Goal: Information Seeking & Learning: Learn about a topic

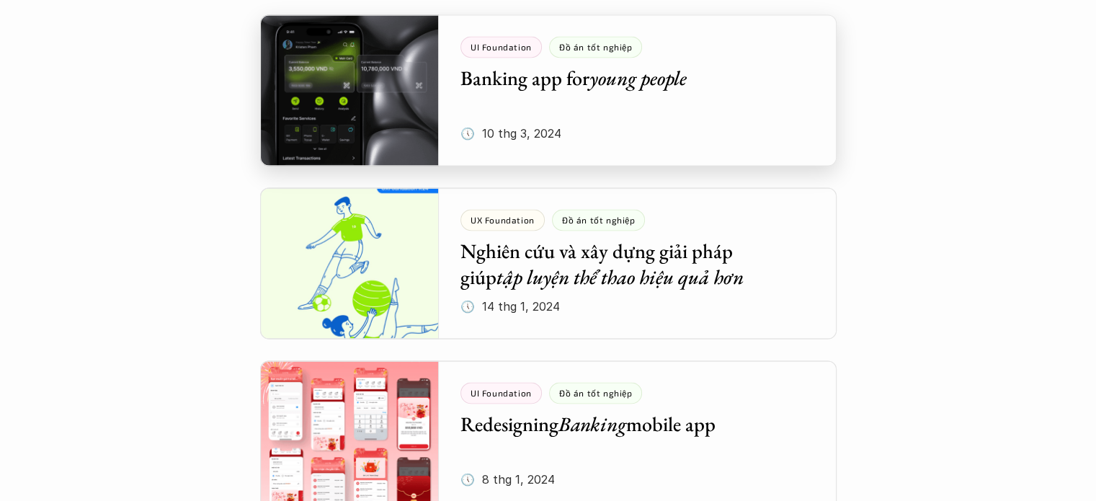
scroll to position [2307, 0]
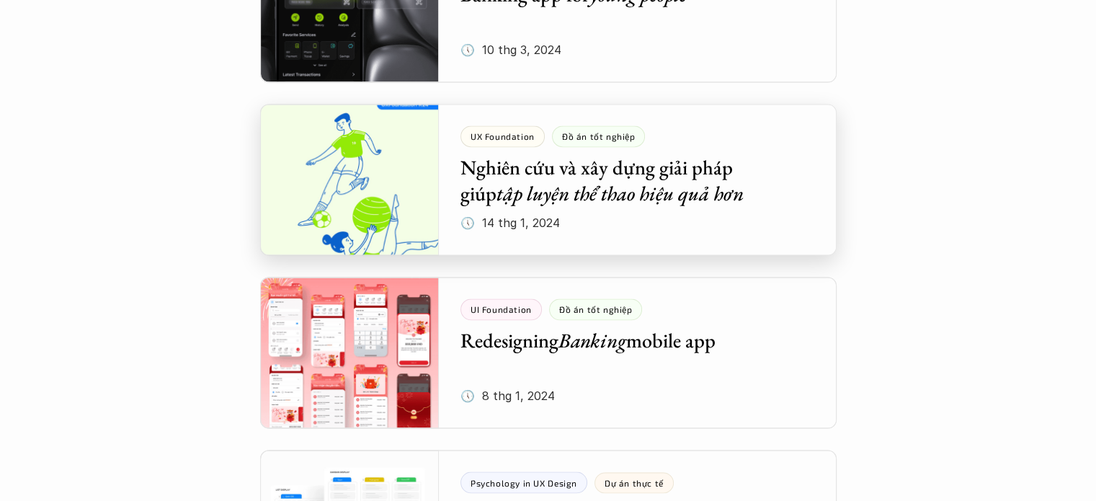
click at [559, 190] on div at bounding box center [548, 179] width 577 height 151
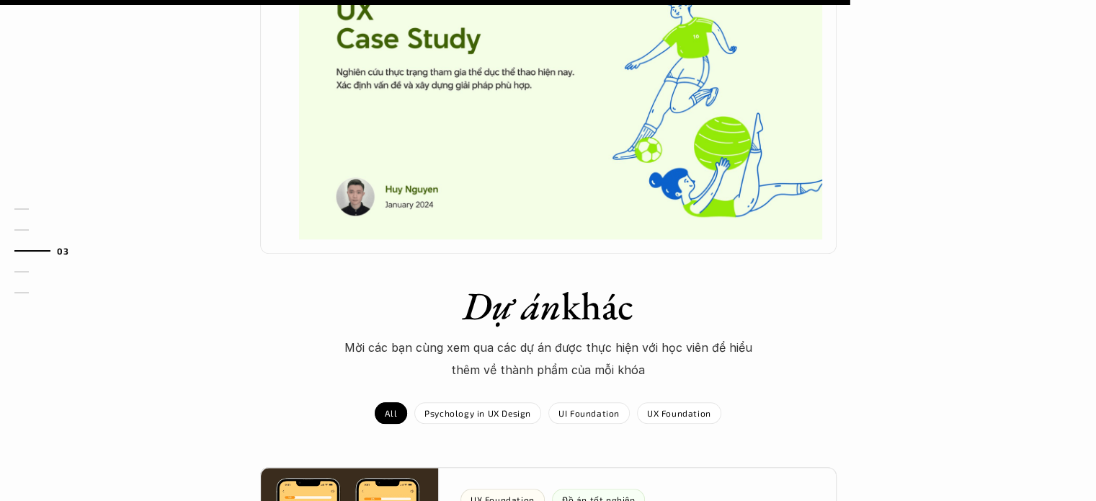
scroll to position [1297, 0]
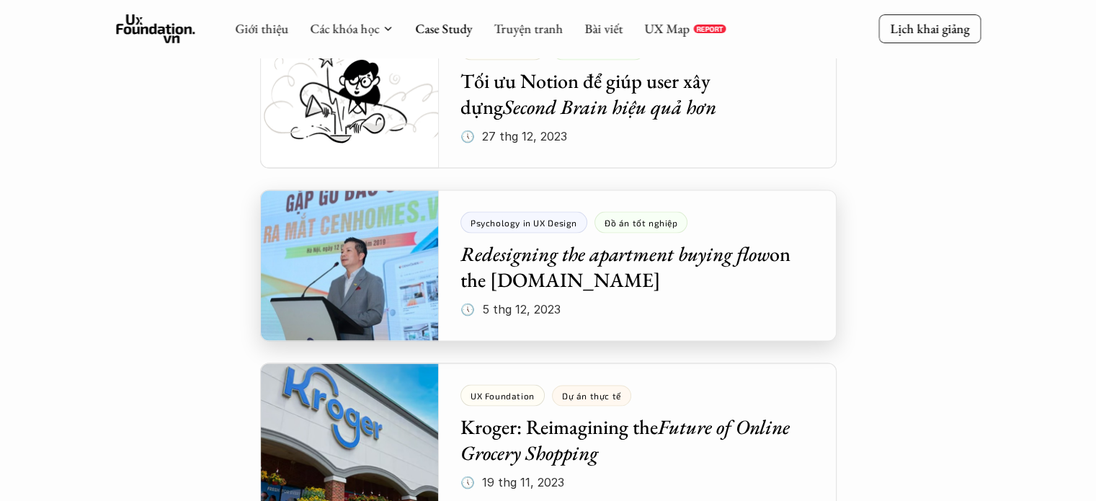
scroll to position [2867, 0]
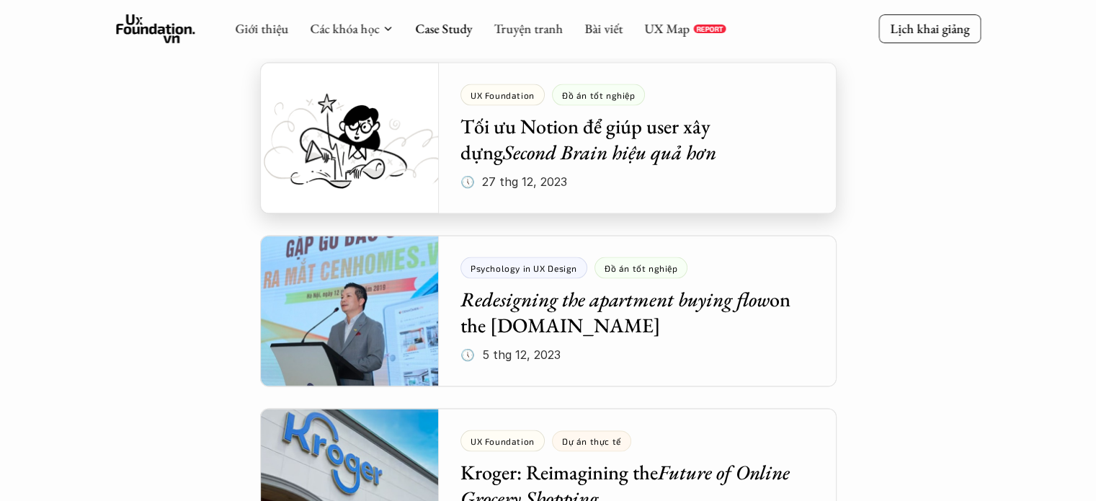
click at [702, 146] on div at bounding box center [548, 138] width 577 height 151
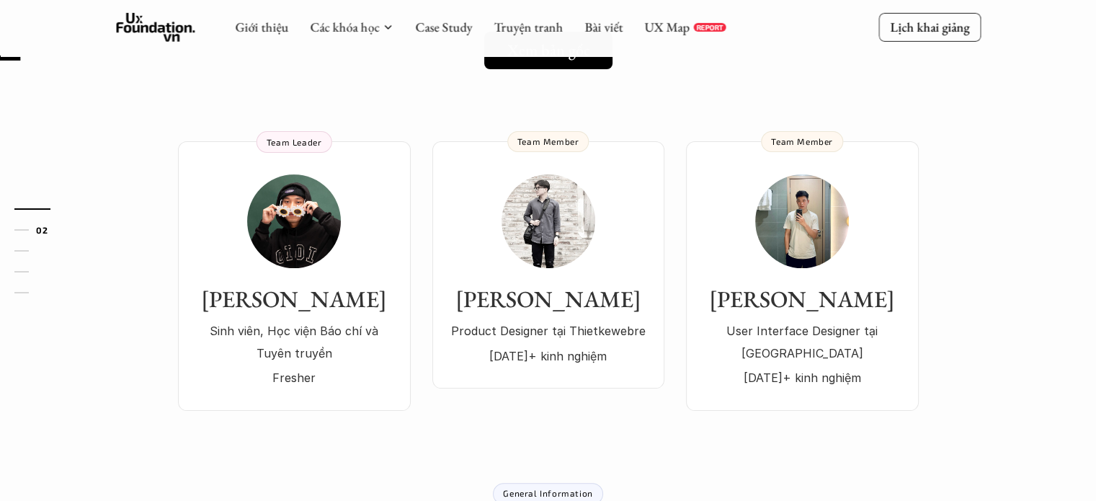
scroll to position [288, 0]
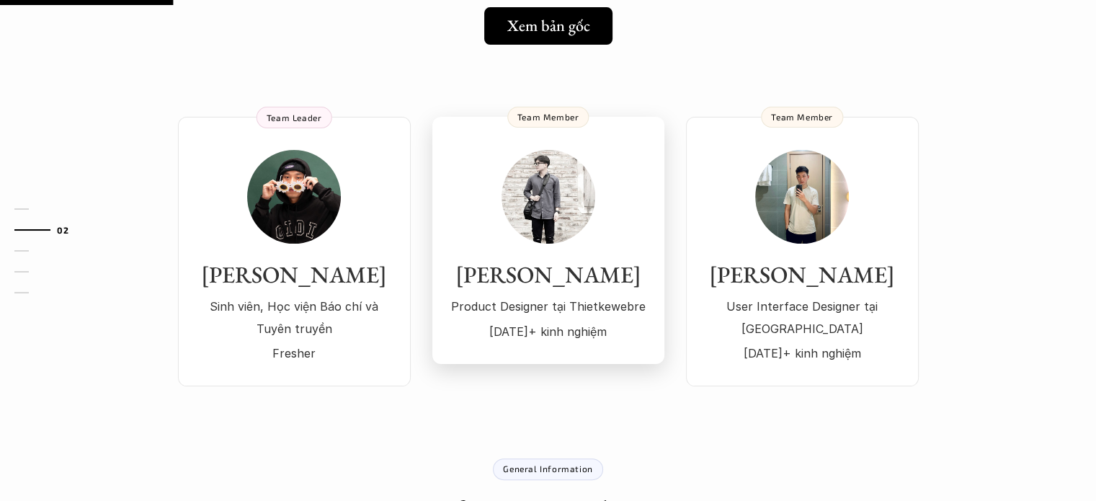
click at [594, 226] on div "Nguyễn Thắng Product Designer tại Thietkewebre 1 năm+ kinh nghiệm" at bounding box center [548, 246] width 203 height 192
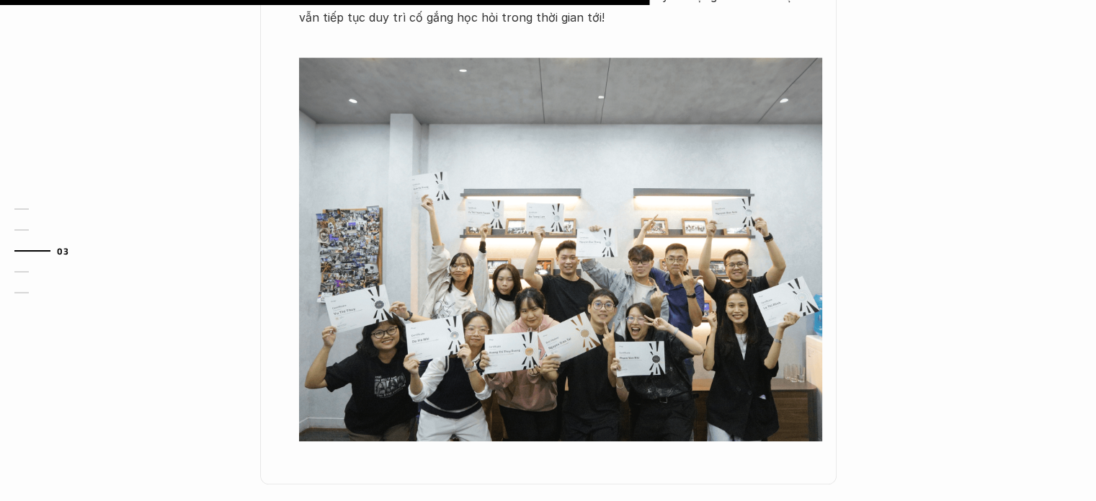
scroll to position [721, 0]
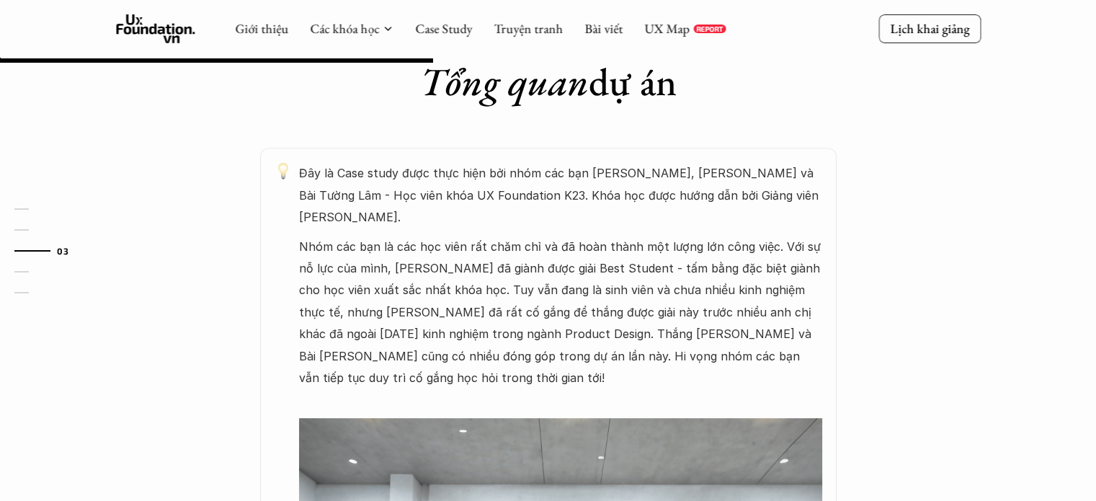
click at [433, 251] on p "Nhóm các bạn là các học viên rất chăm chỉ và đã hoàn thành một lượng lớn công v…" at bounding box center [560, 313] width 523 height 154
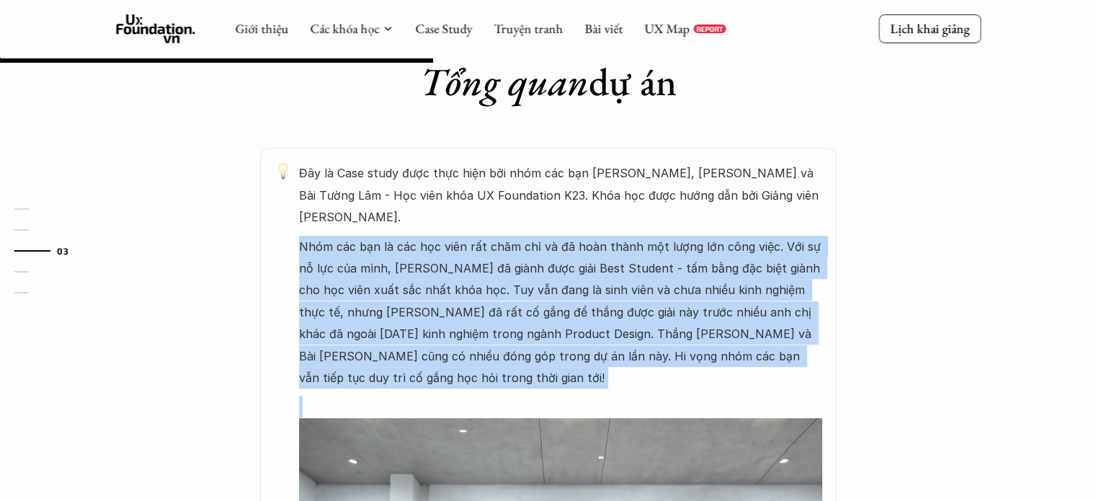
click at [433, 251] on p "Nhóm các bạn là các học viên rất chăm chỉ và đã hoàn thành một lượng lớn công v…" at bounding box center [560, 313] width 523 height 154
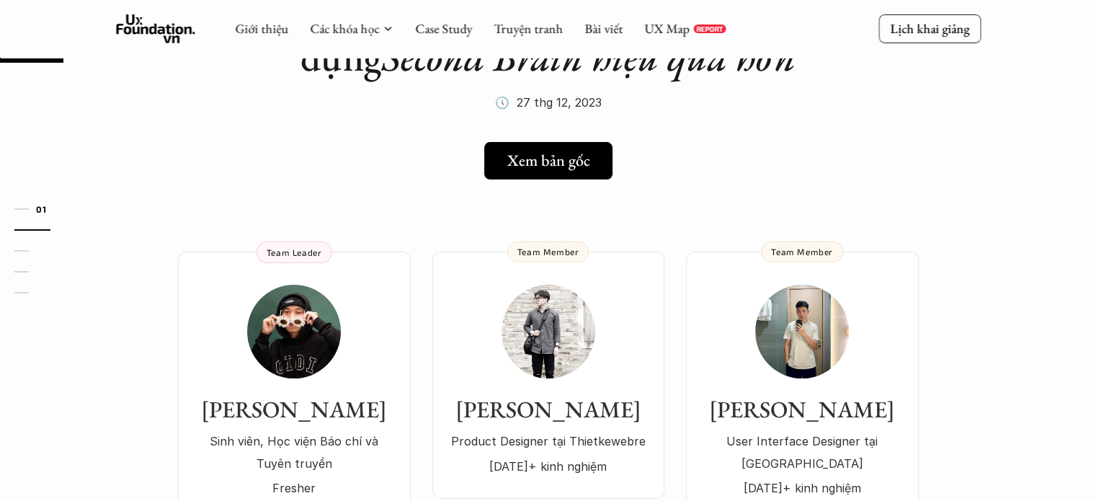
scroll to position [72, 0]
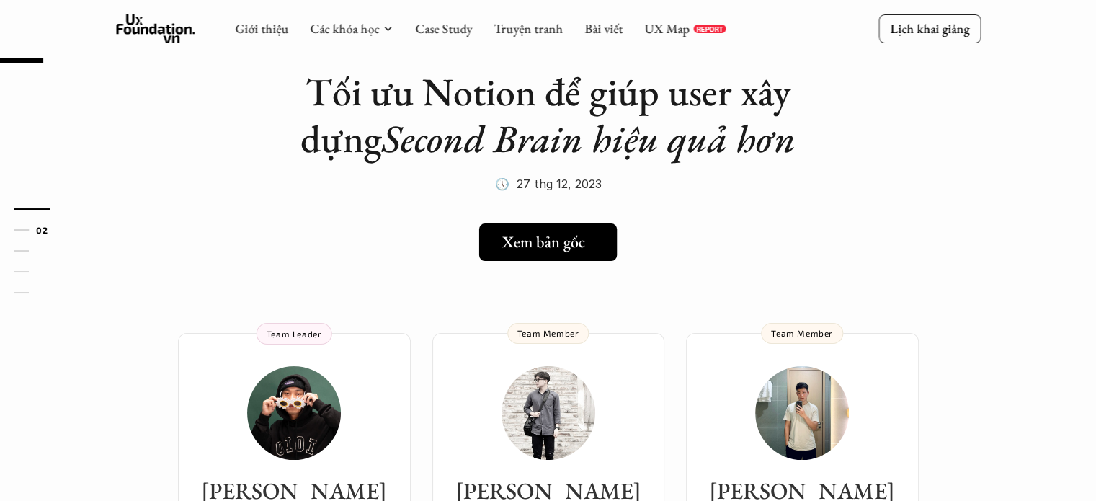
click at [563, 255] on link "Xem bản gốc" at bounding box center [548, 241] width 138 height 37
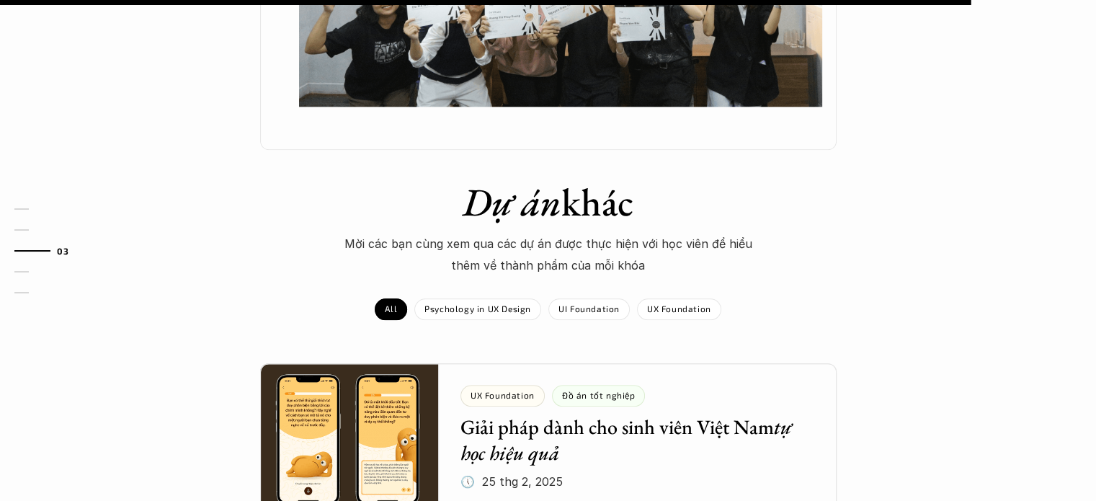
scroll to position [1658, 0]
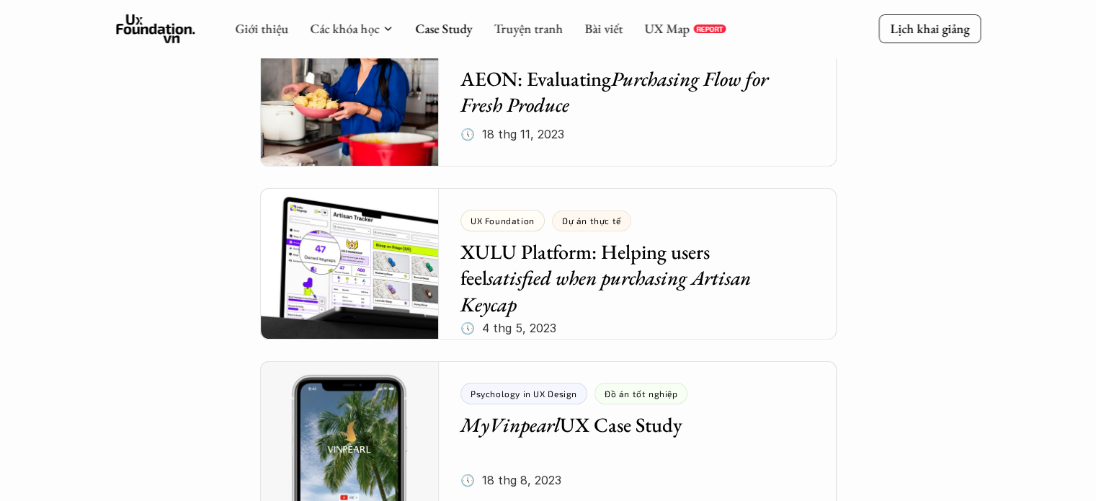
scroll to position [5673, 0]
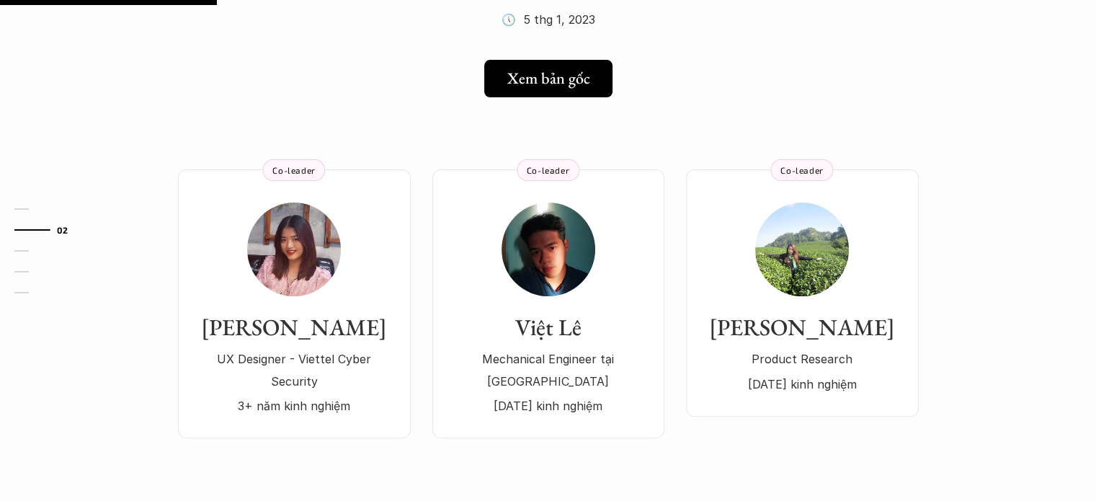
scroll to position [288, 0]
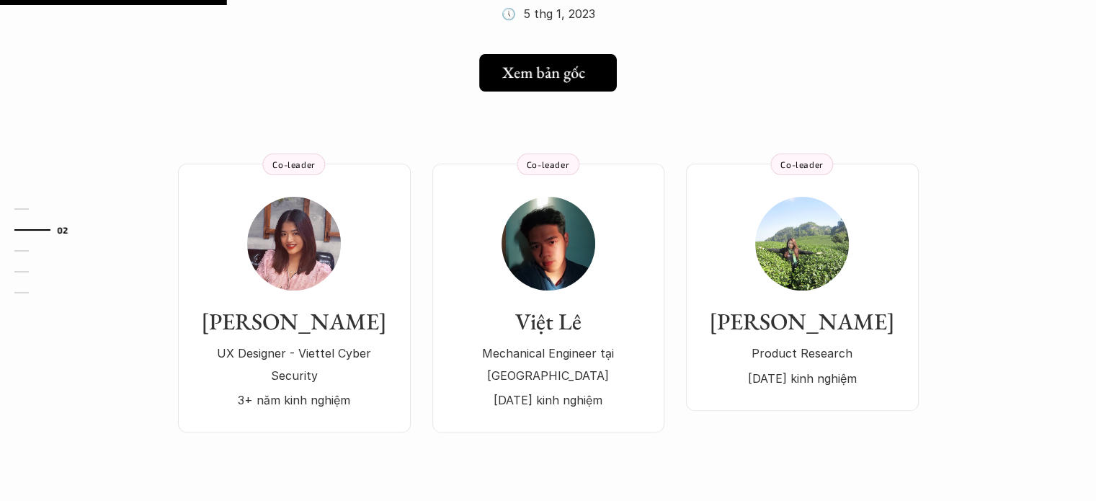
click at [565, 74] on h5 "Xem bản gốc" at bounding box center [543, 72] width 83 height 19
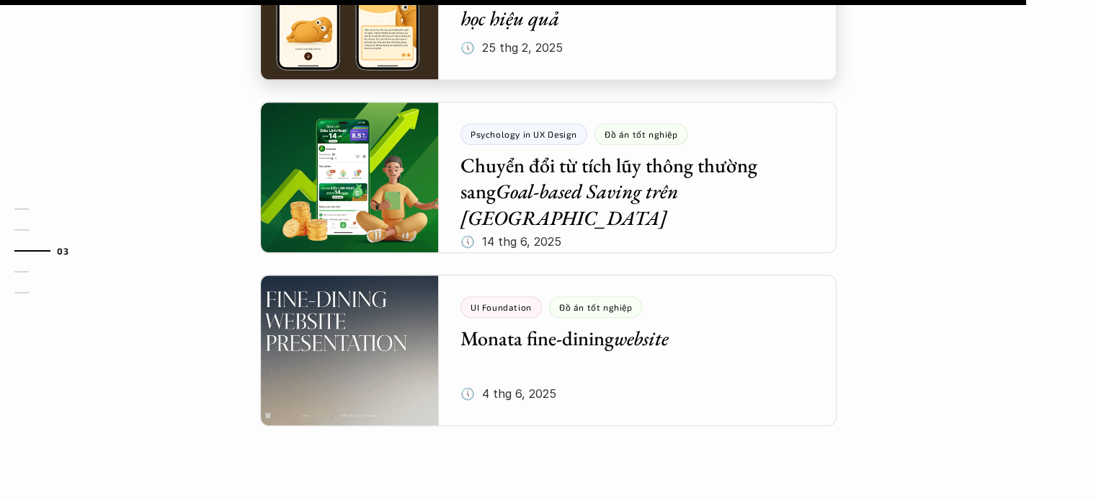
scroll to position [1442, 0]
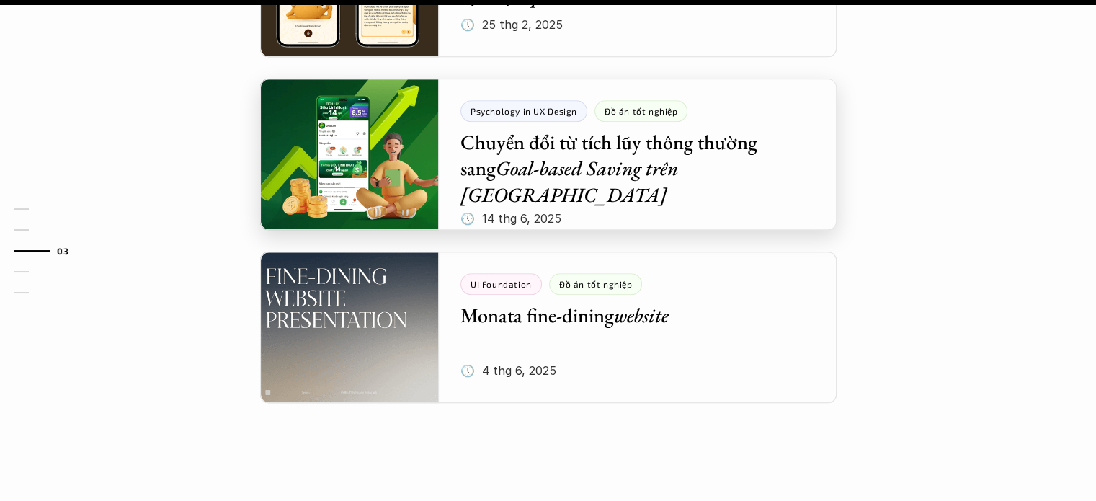
click at [672, 143] on div at bounding box center [548, 154] width 577 height 151
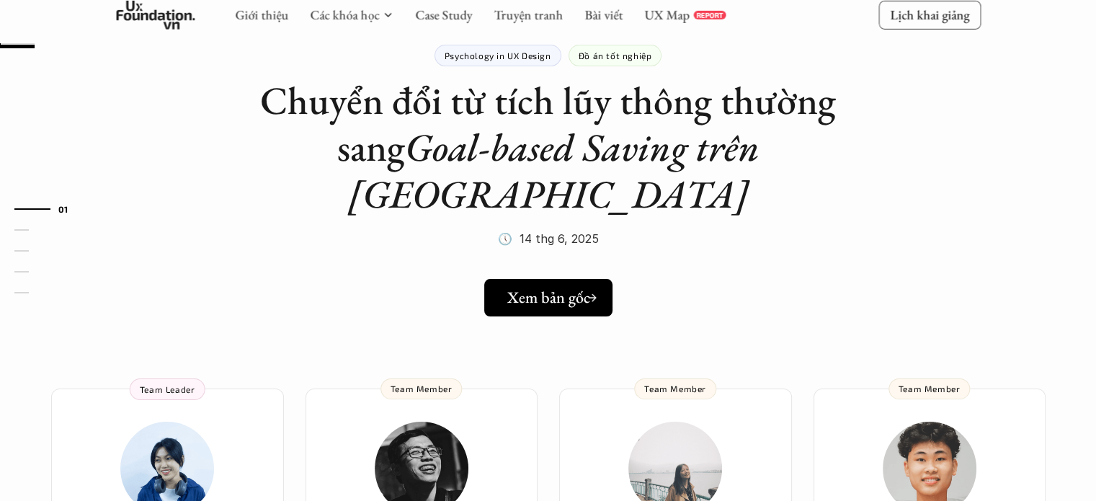
scroll to position [72, 0]
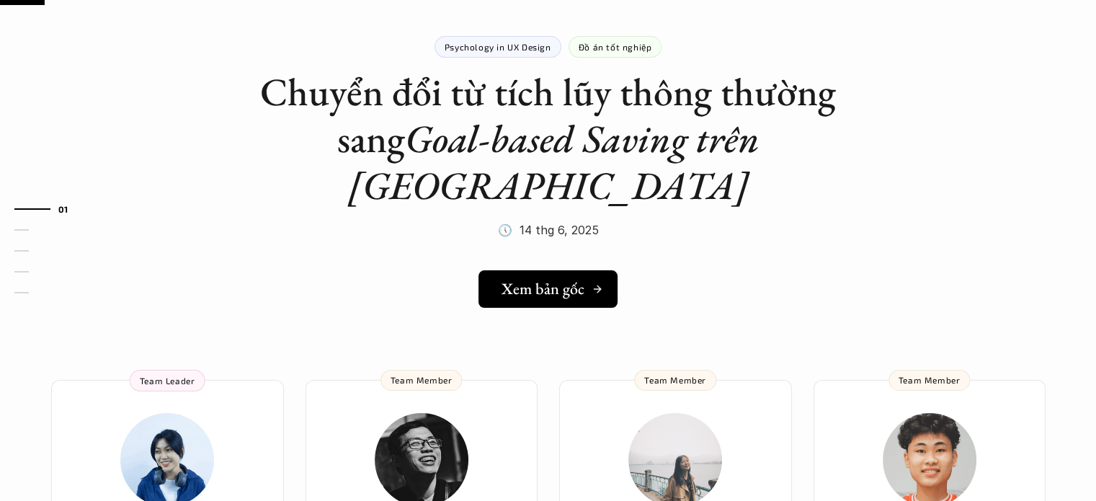
click at [551, 280] on h5 "Xem bản gốc" at bounding box center [543, 289] width 83 height 19
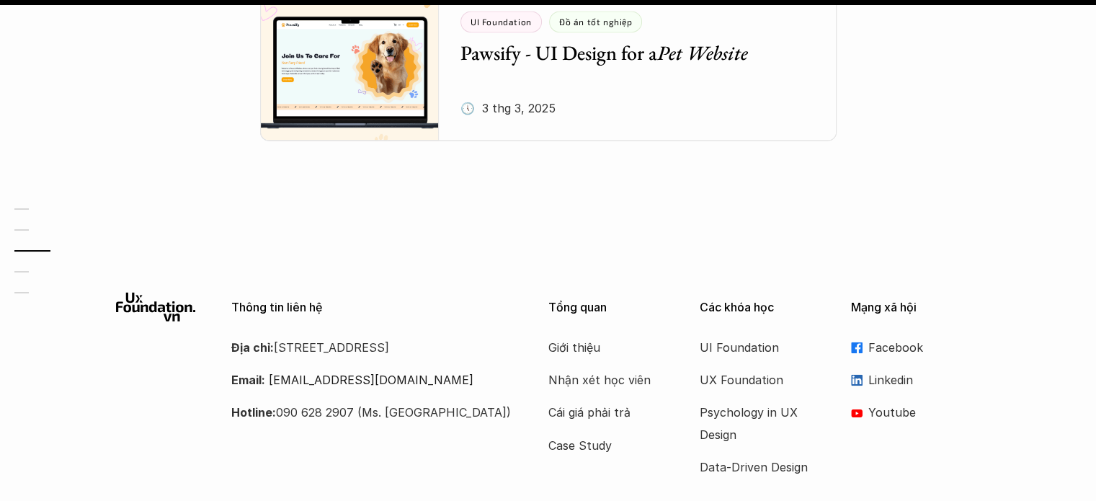
scroll to position [2139, 0]
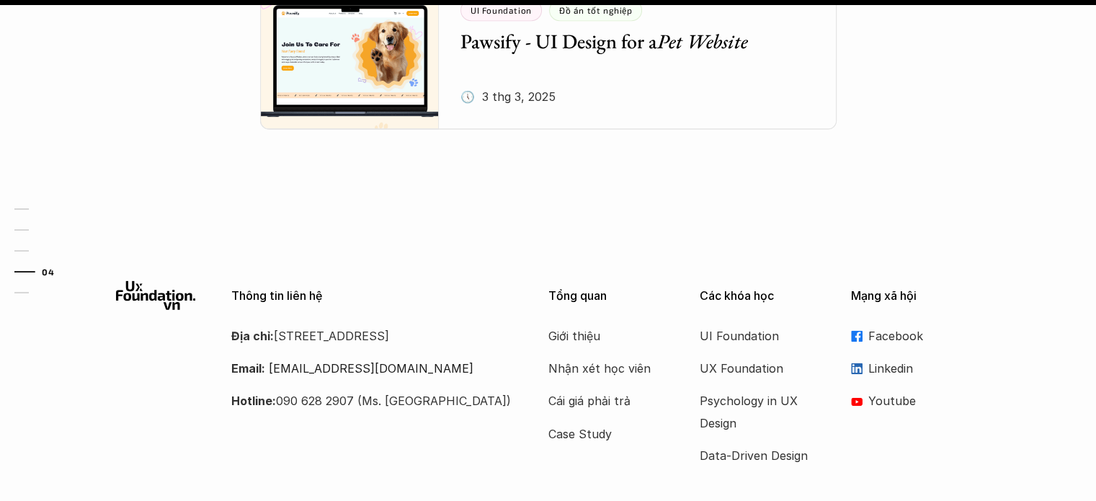
click at [20, 272] on div at bounding box center [24, 271] width 21 height 1
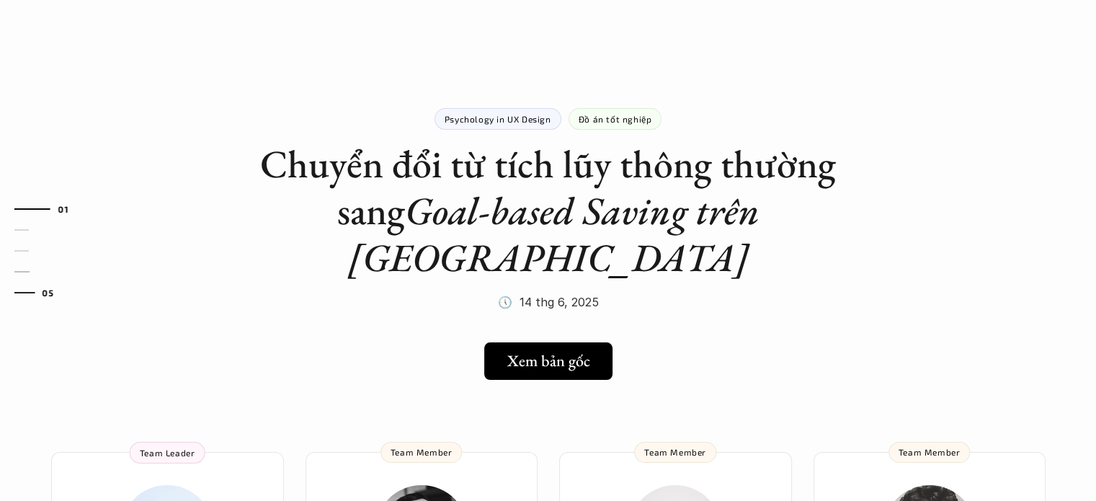
click at [25, 287] on link "05" at bounding box center [48, 292] width 68 height 17
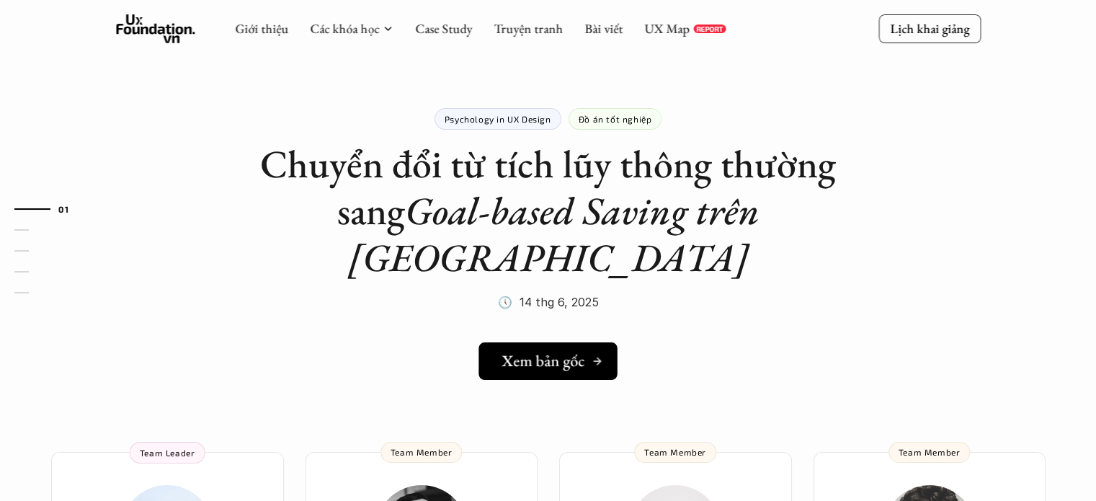
click at [576, 352] on h5 "Xem bản gốc" at bounding box center [543, 361] width 83 height 19
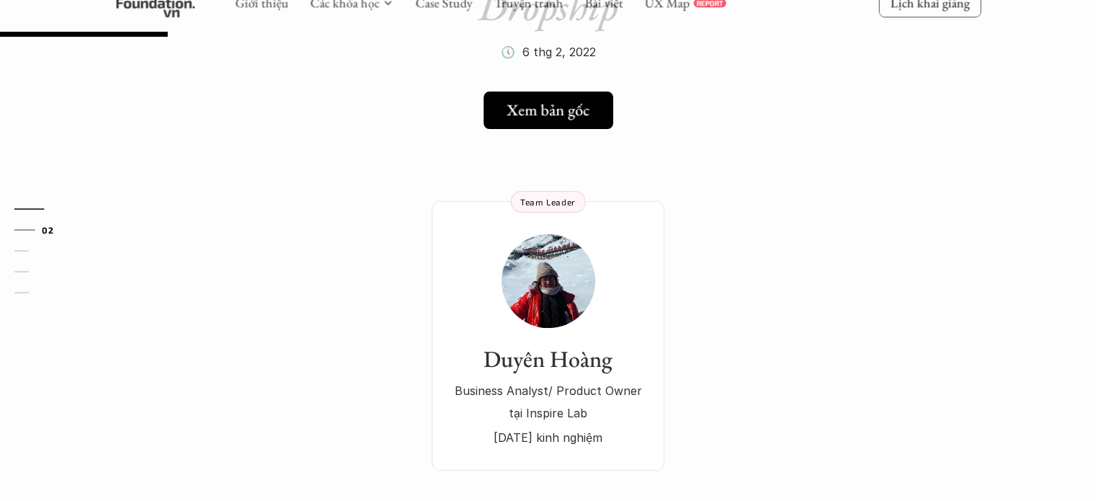
scroll to position [216, 0]
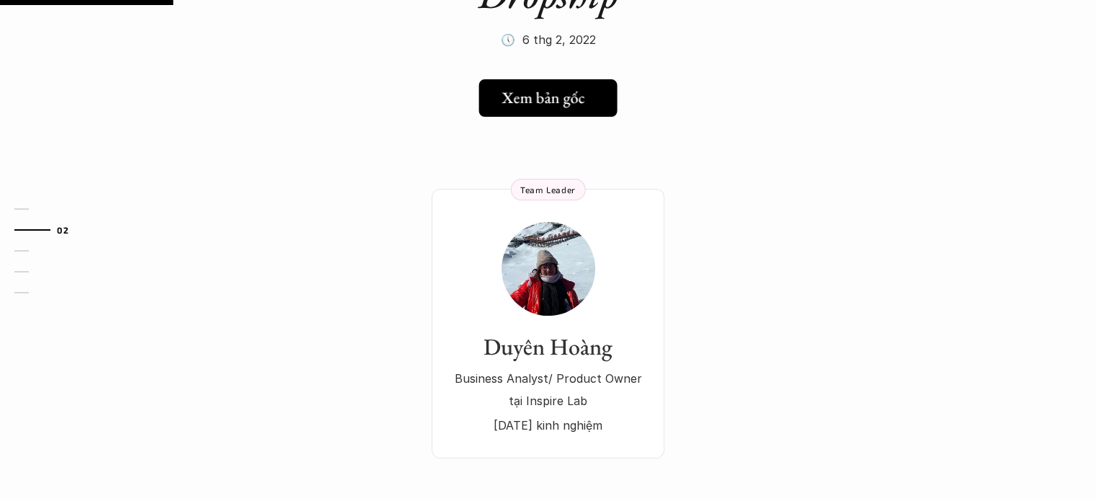
click at [541, 102] on h5 "Xem bản gốc" at bounding box center [543, 98] width 83 height 19
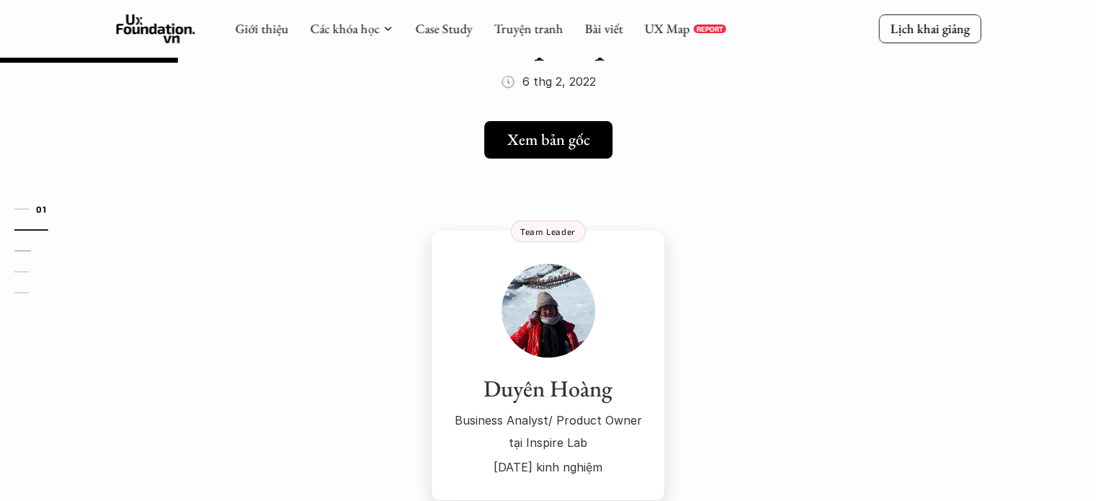
scroll to position [0, 0]
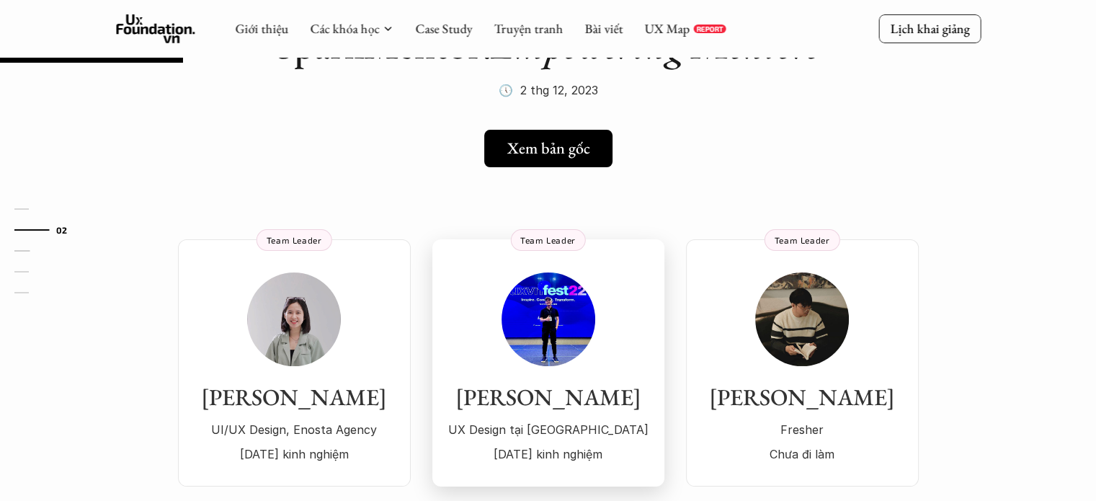
scroll to position [72, 0]
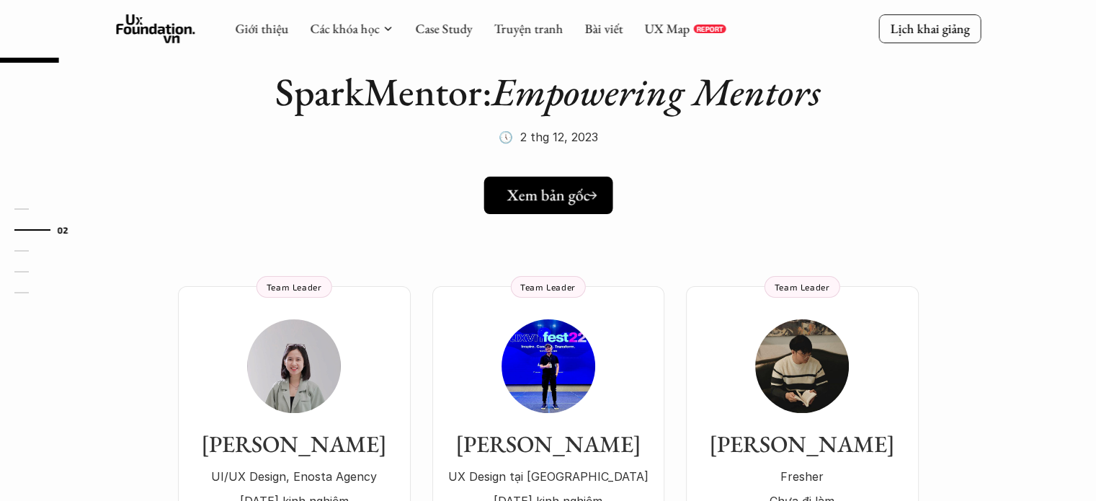
click at [563, 190] on h5 "Xem bản gốc" at bounding box center [548, 195] width 83 height 19
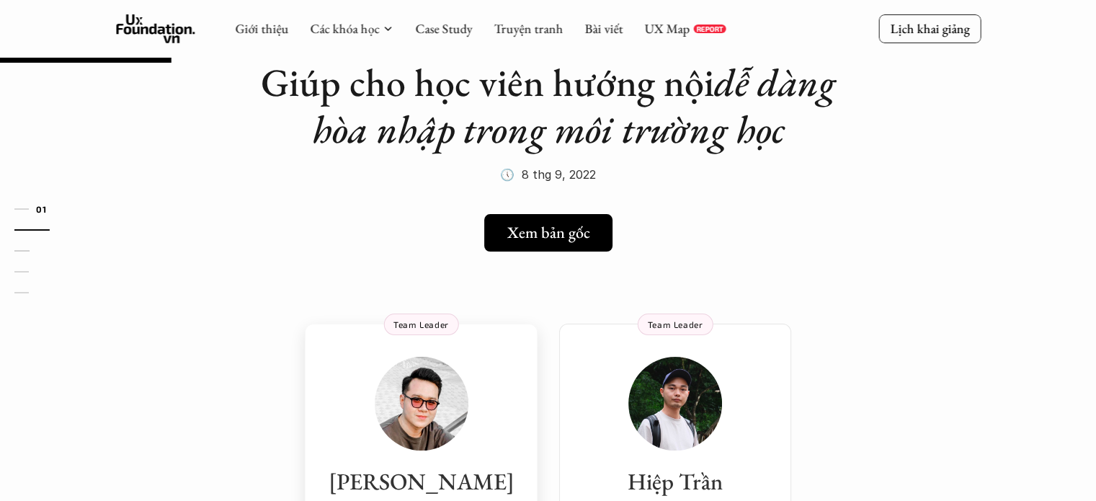
scroll to position [72, 0]
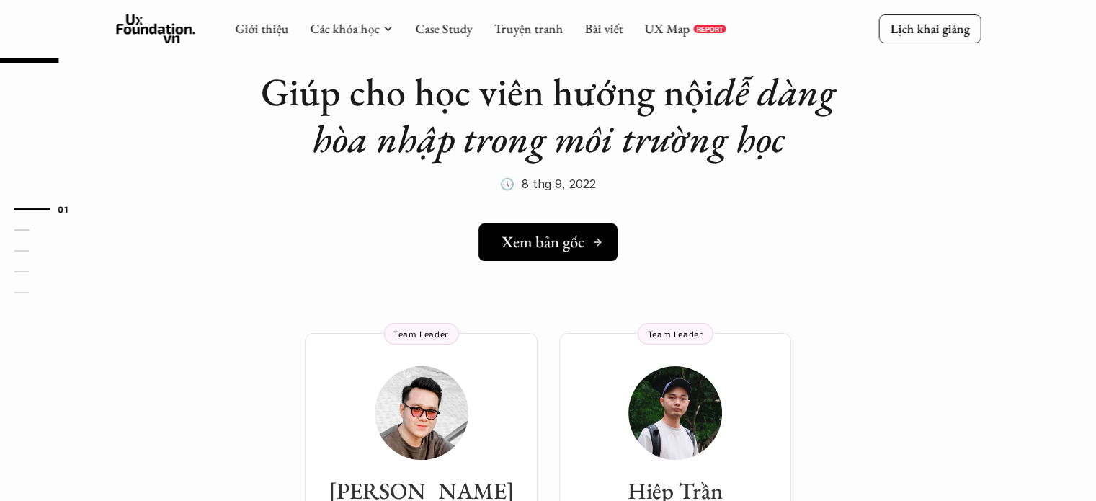
click at [551, 247] on h5 "Xem bản gốc" at bounding box center [543, 242] width 83 height 19
